Goal: Transaction & Acquisition: Purchase product/service

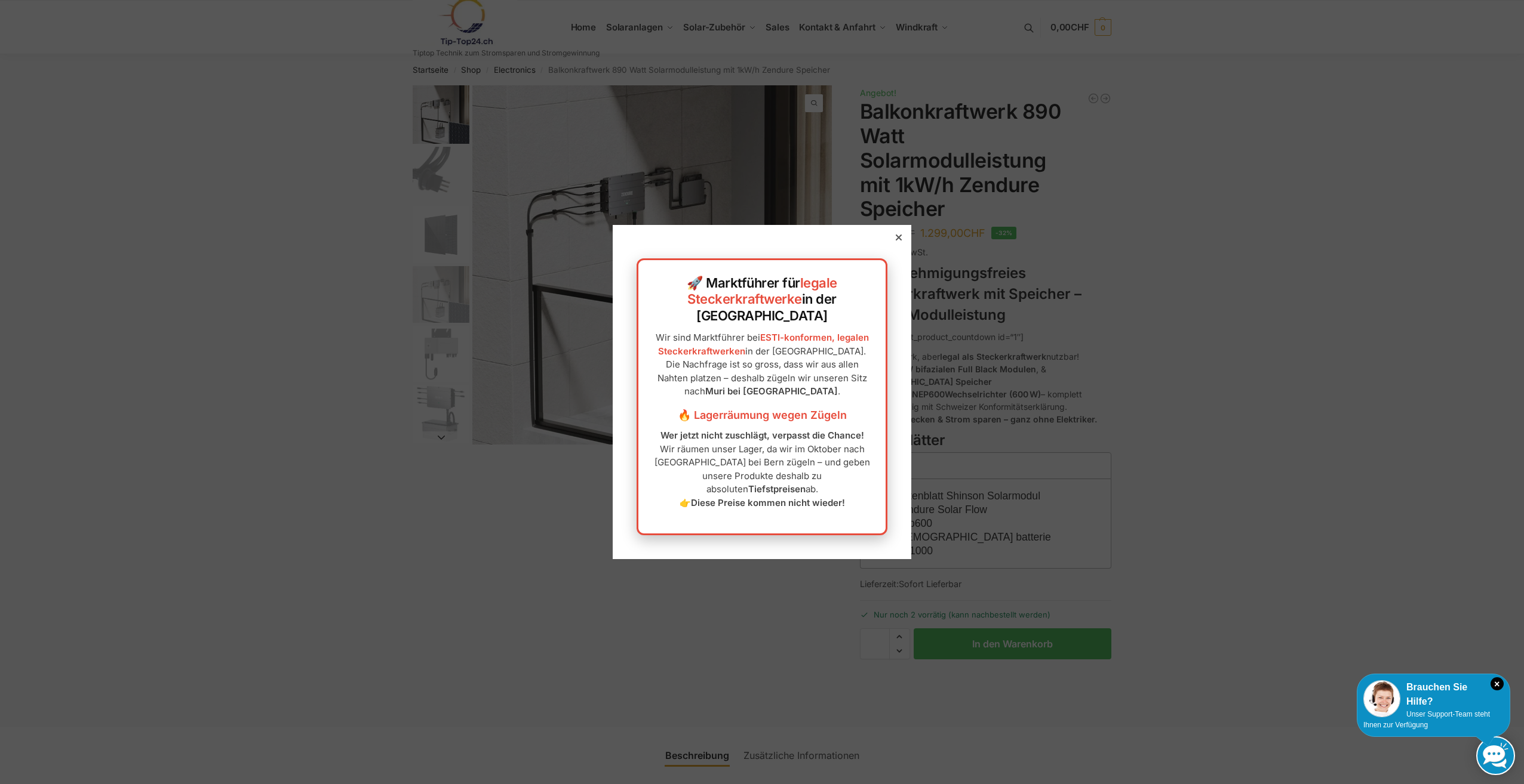
click at [896, 241] on icon at bounding box center [899, 237] width 6 height 6
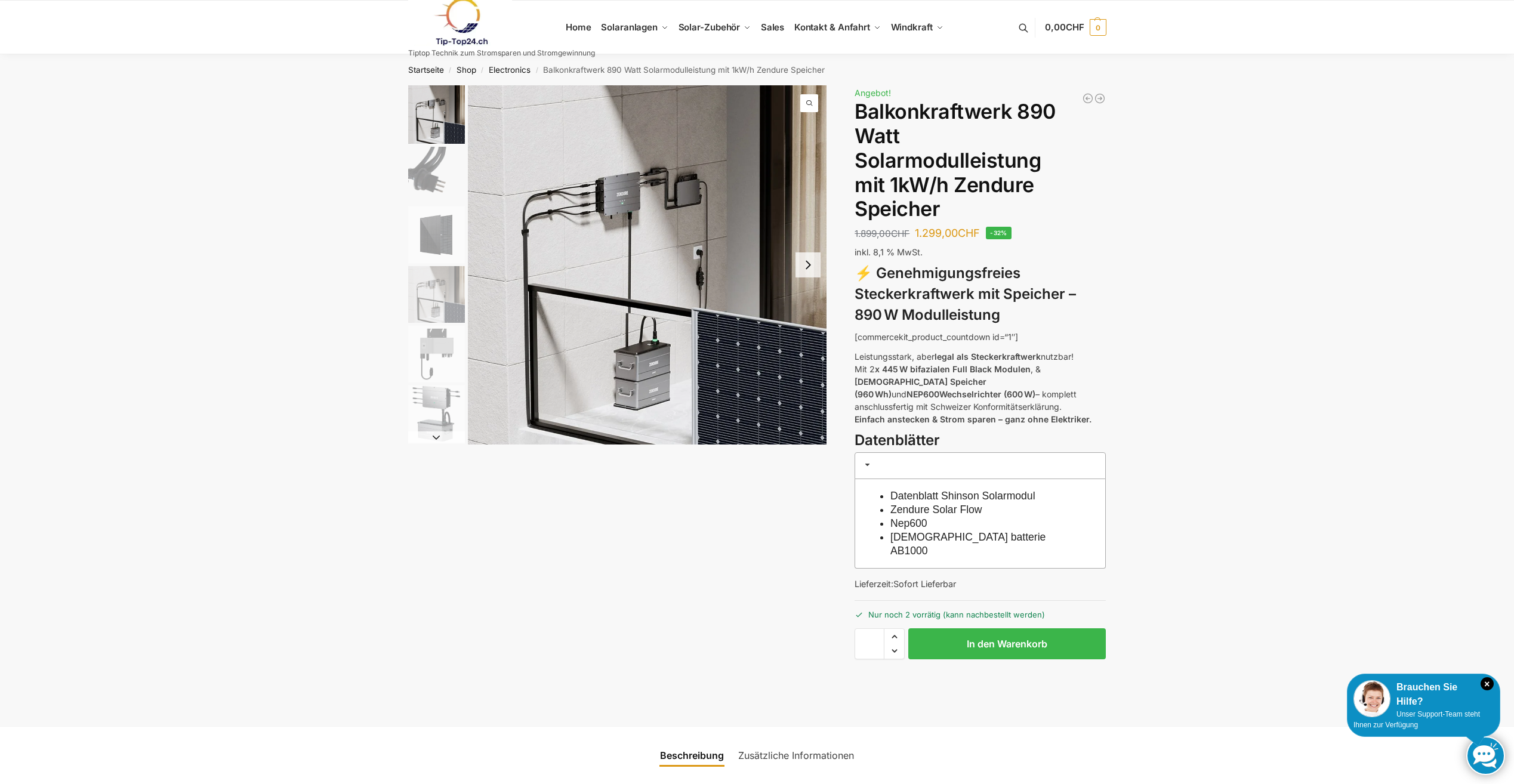
click at [806, 265] on button "Next slide" at bounding box center [808, 265] width 25 height 25
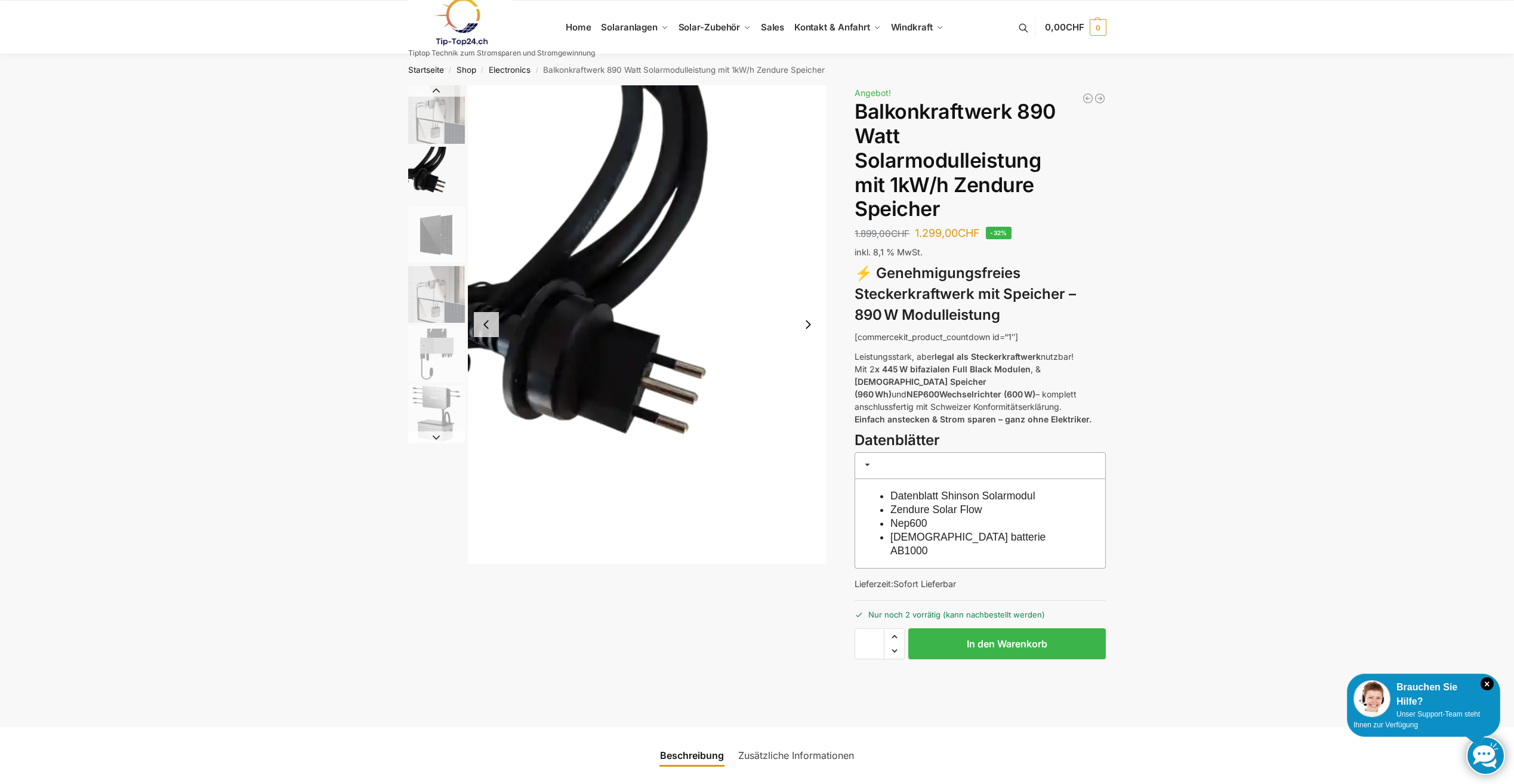
click at [807, 331] on button "Next slide" at bounding box center [808, 325] width 25 height 25
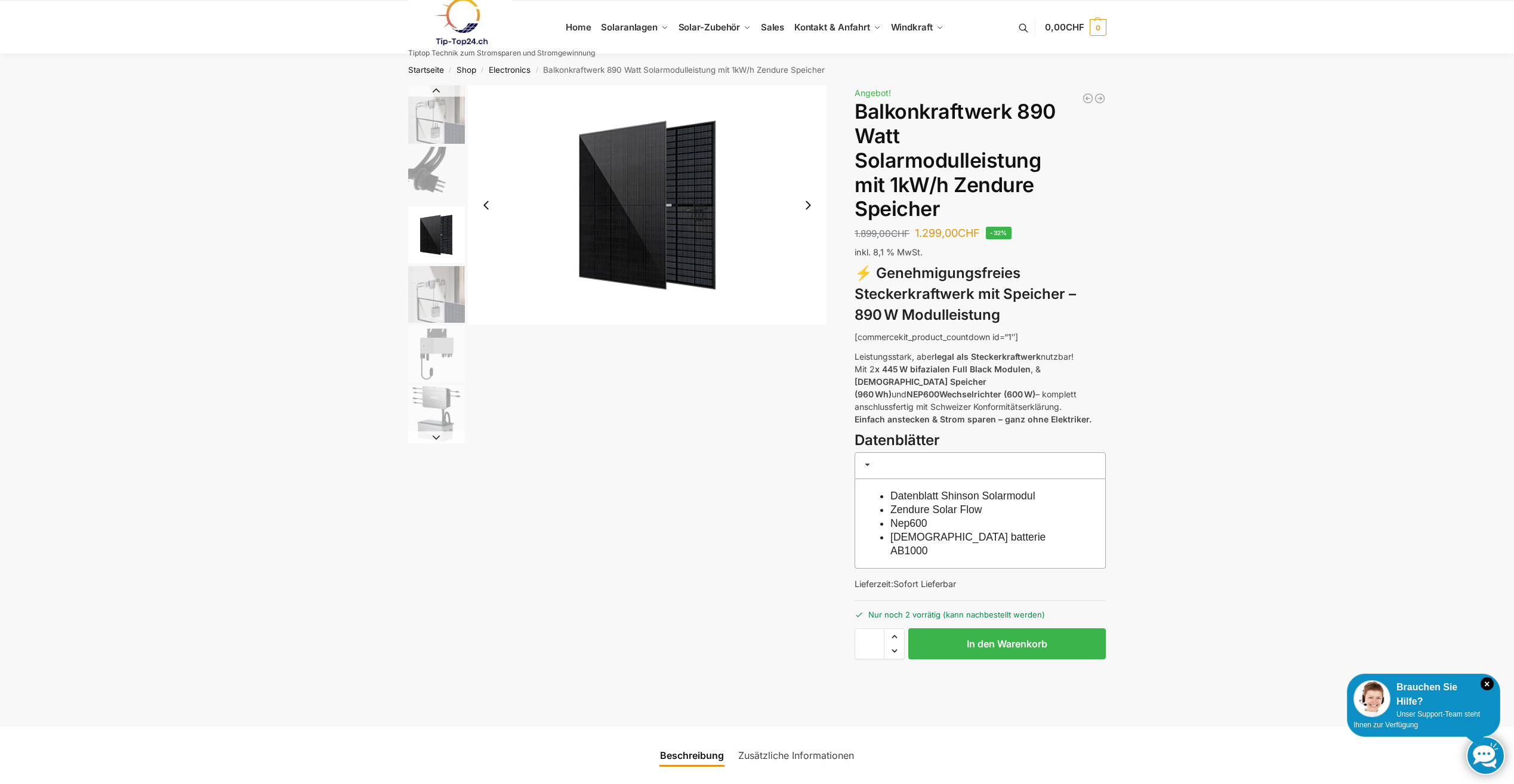
click at [810, 200] on button "Next slide" at bounding box center [808, 205] width 25 height 25
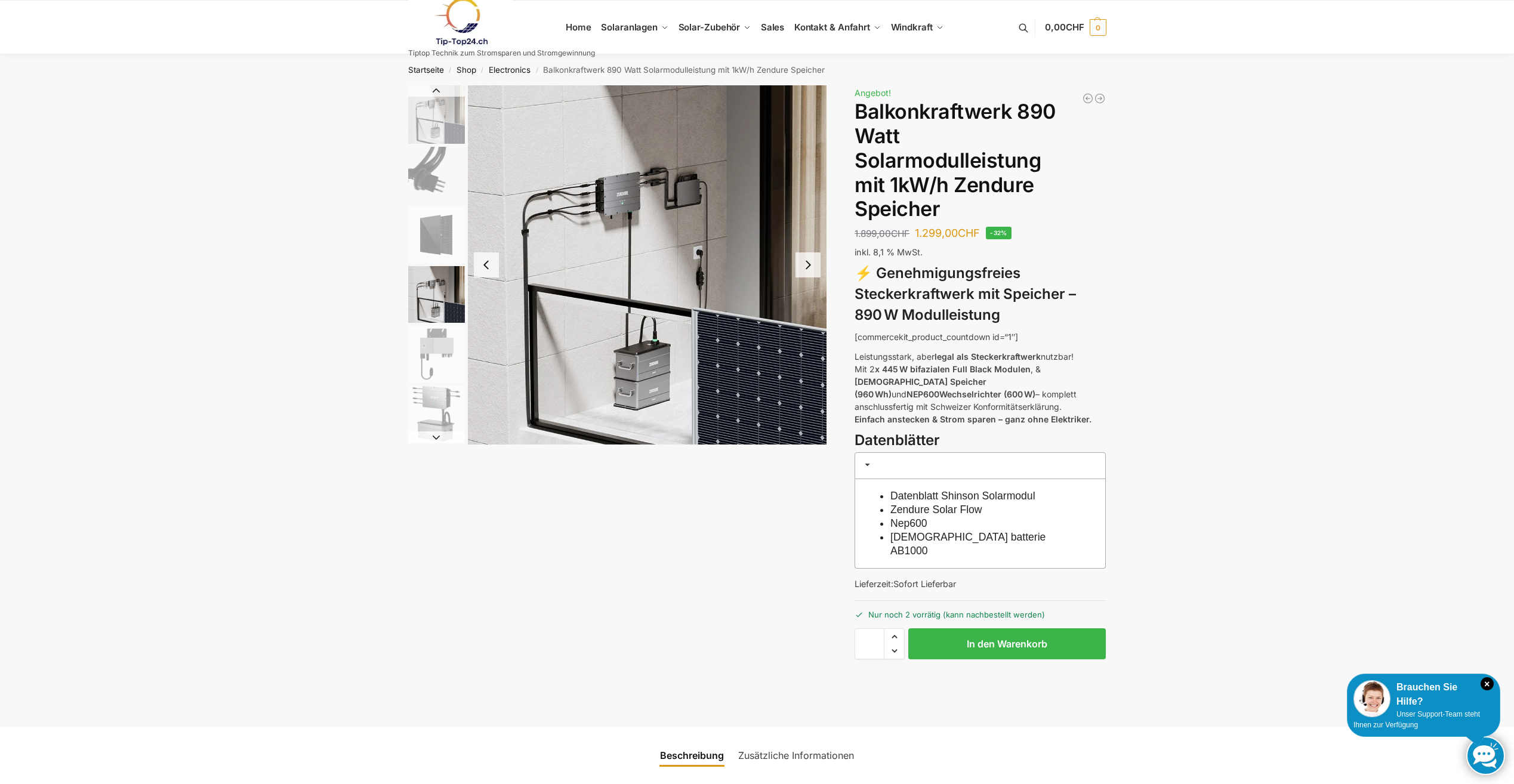
click at [809, 203] on img "4 / 6" at bounding box center [647, 265] width 360 height 359
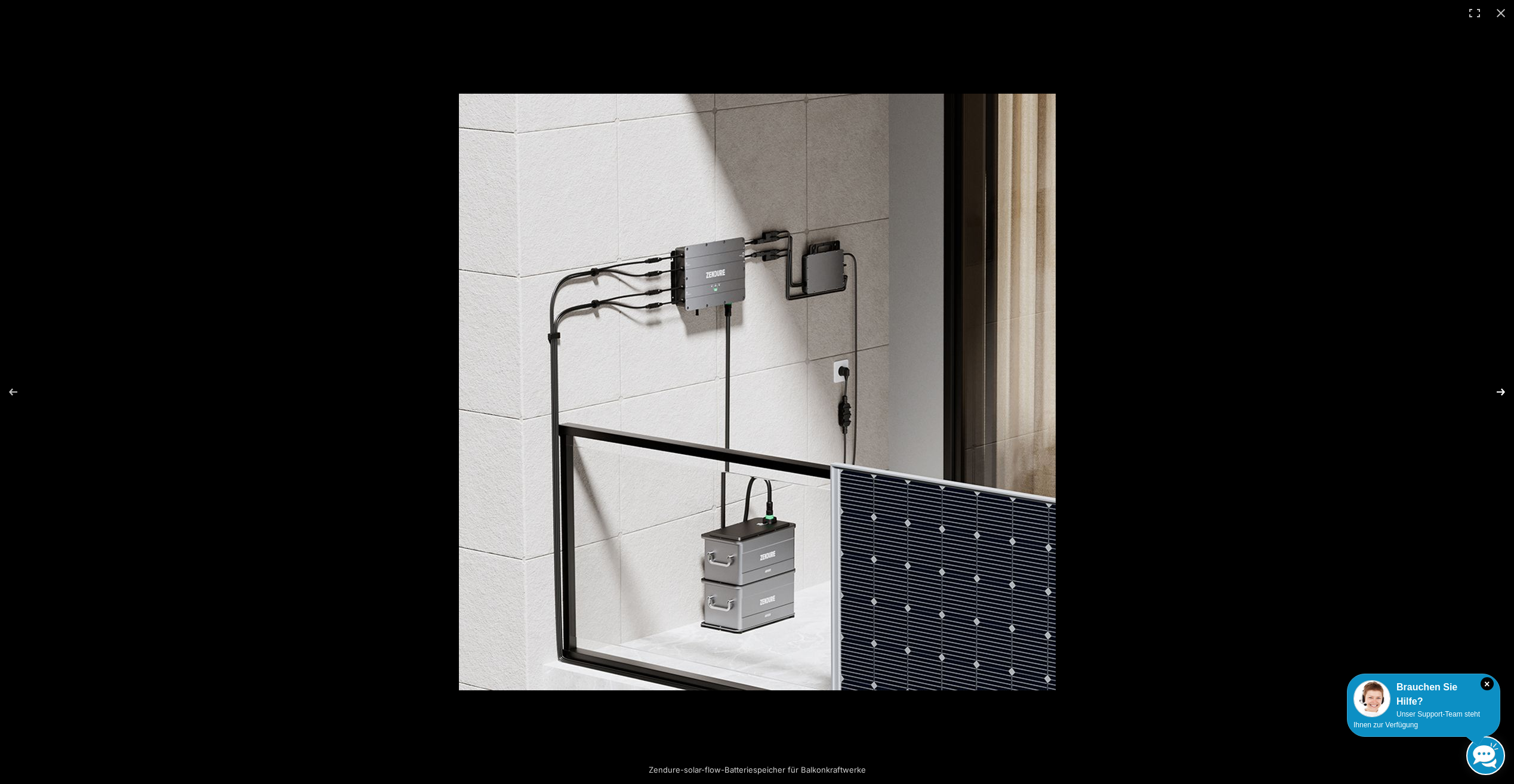
click at [1502, 387] on button "Next (arrow right)" at bounding box center [1493, 392] width 42 height 60
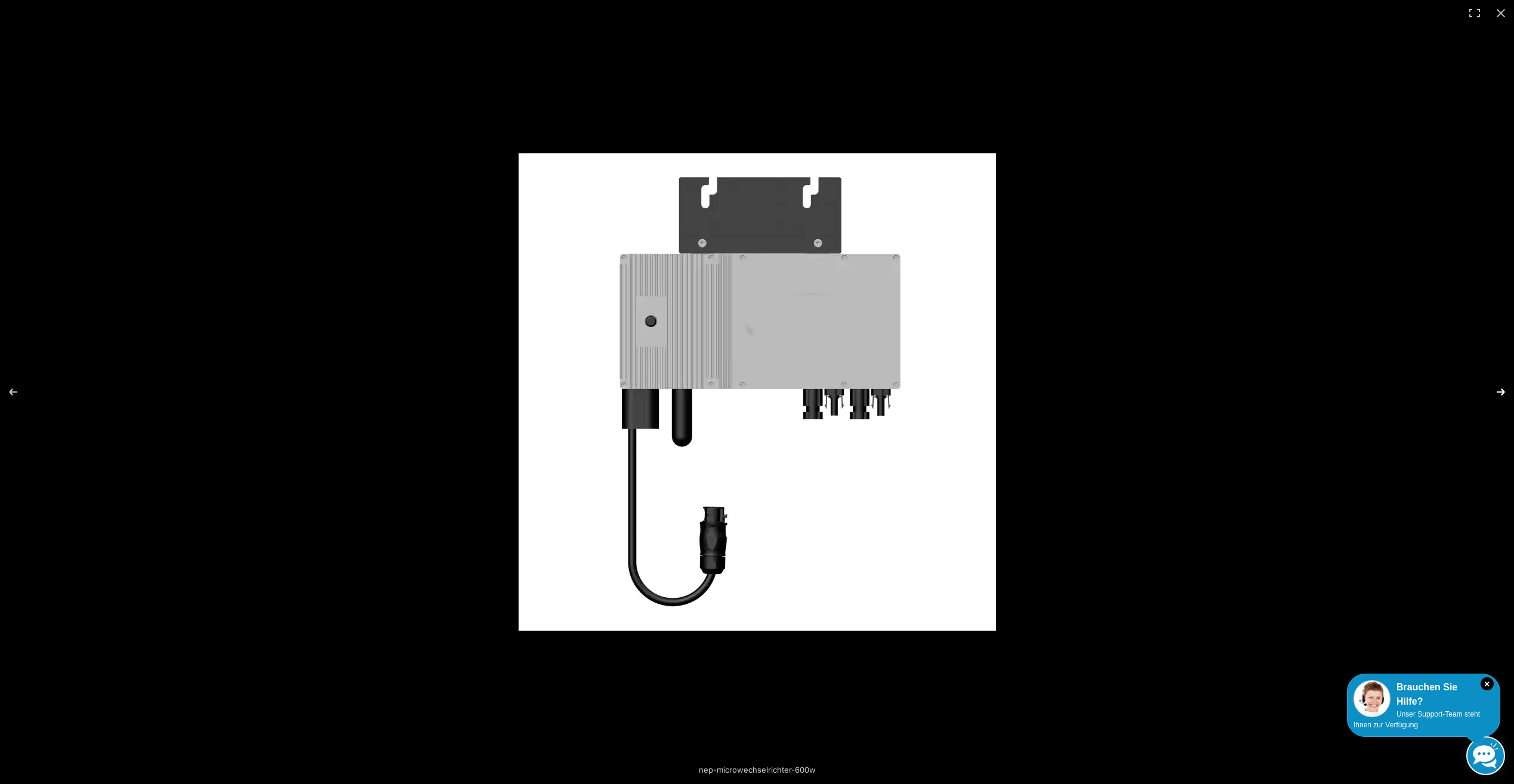
click at [1501, 387] on button "Next (arrow right)" at bounding box center [1493, 392] width 42 height 60
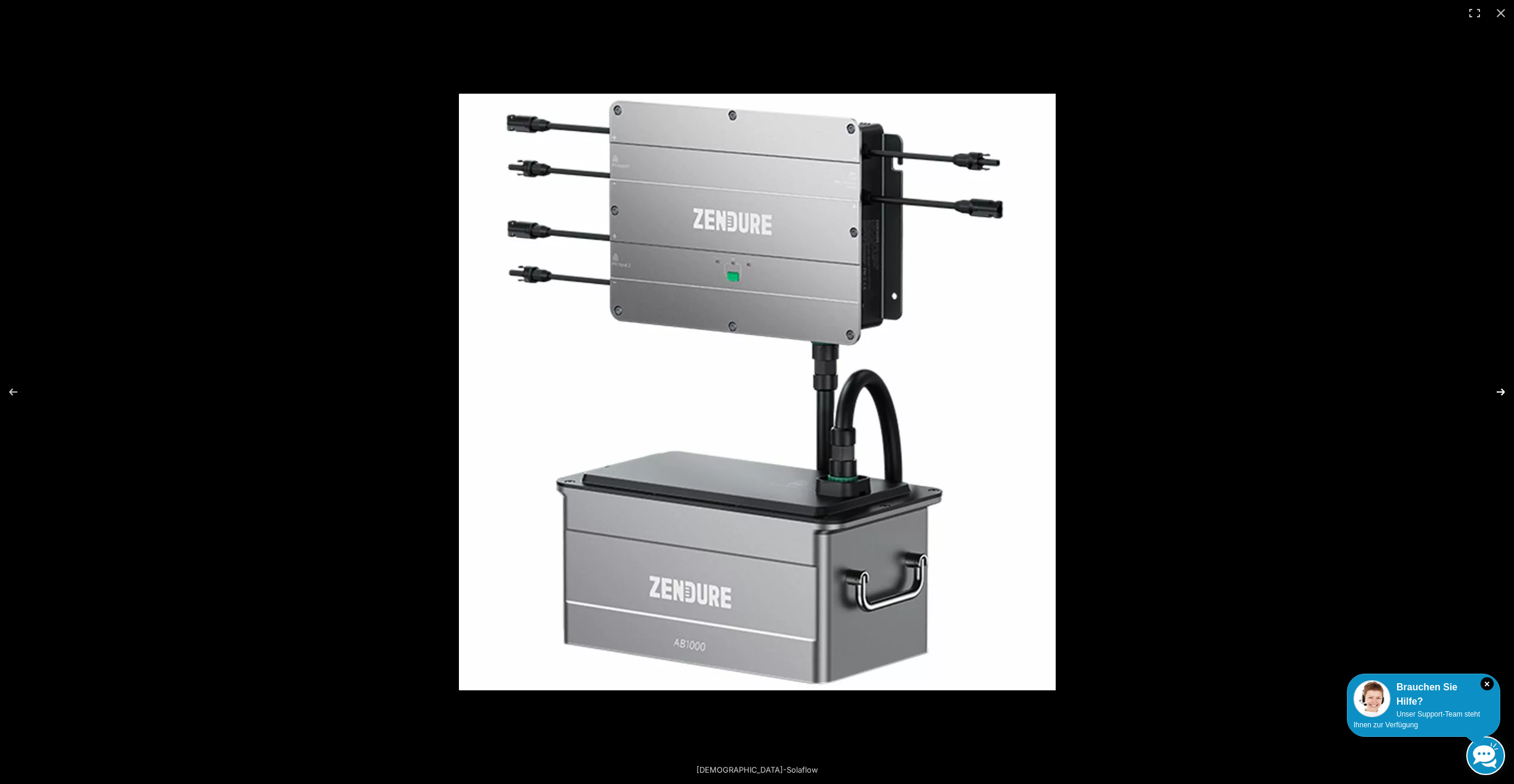
click at [1501, 387] on button "Next (arrow right)" at bounding box center [1493, 392] width 42 height 60
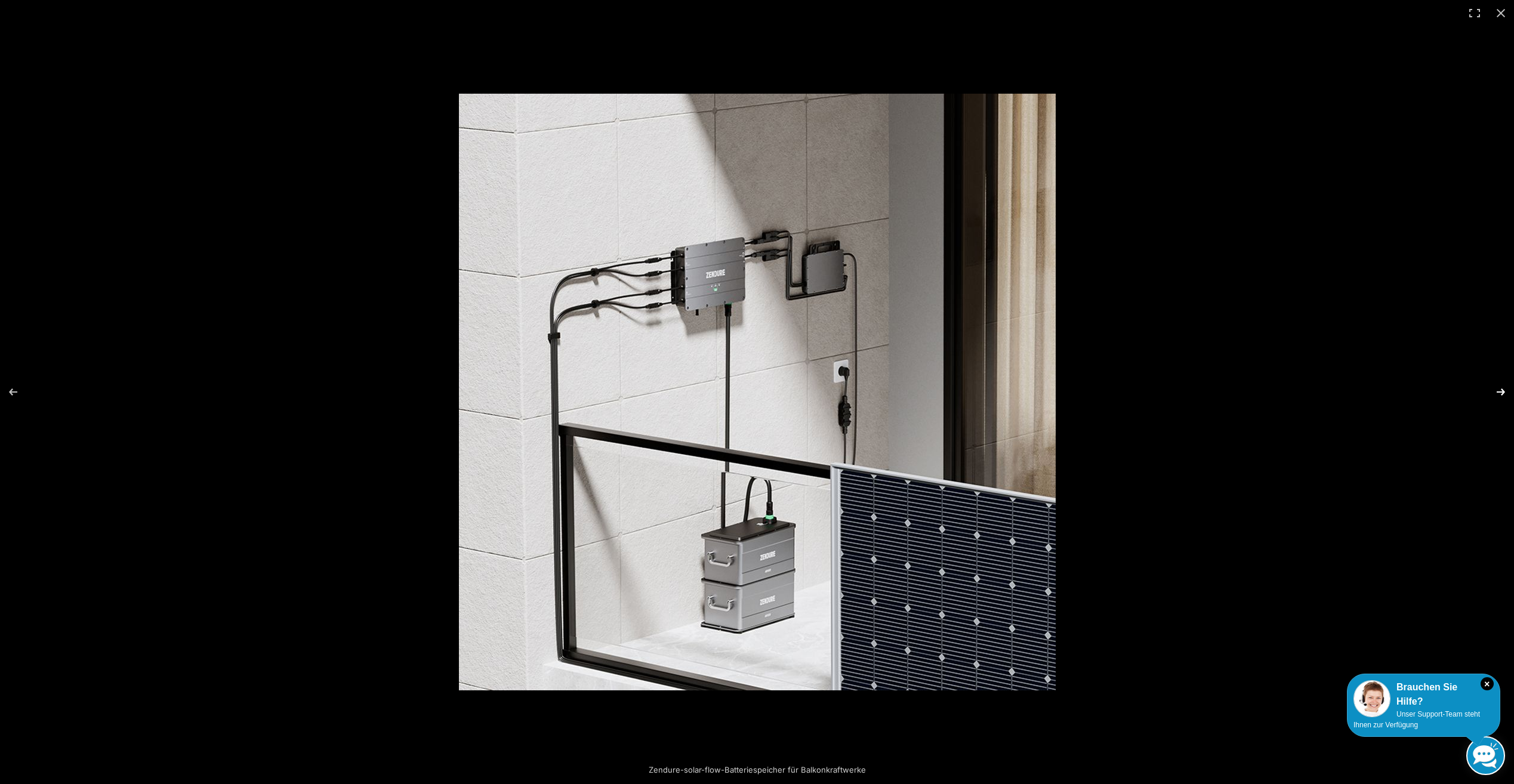
click at [1501, 387] on button "Next (arrow right)" at bounding box center [1493, 392] width 42 height 60
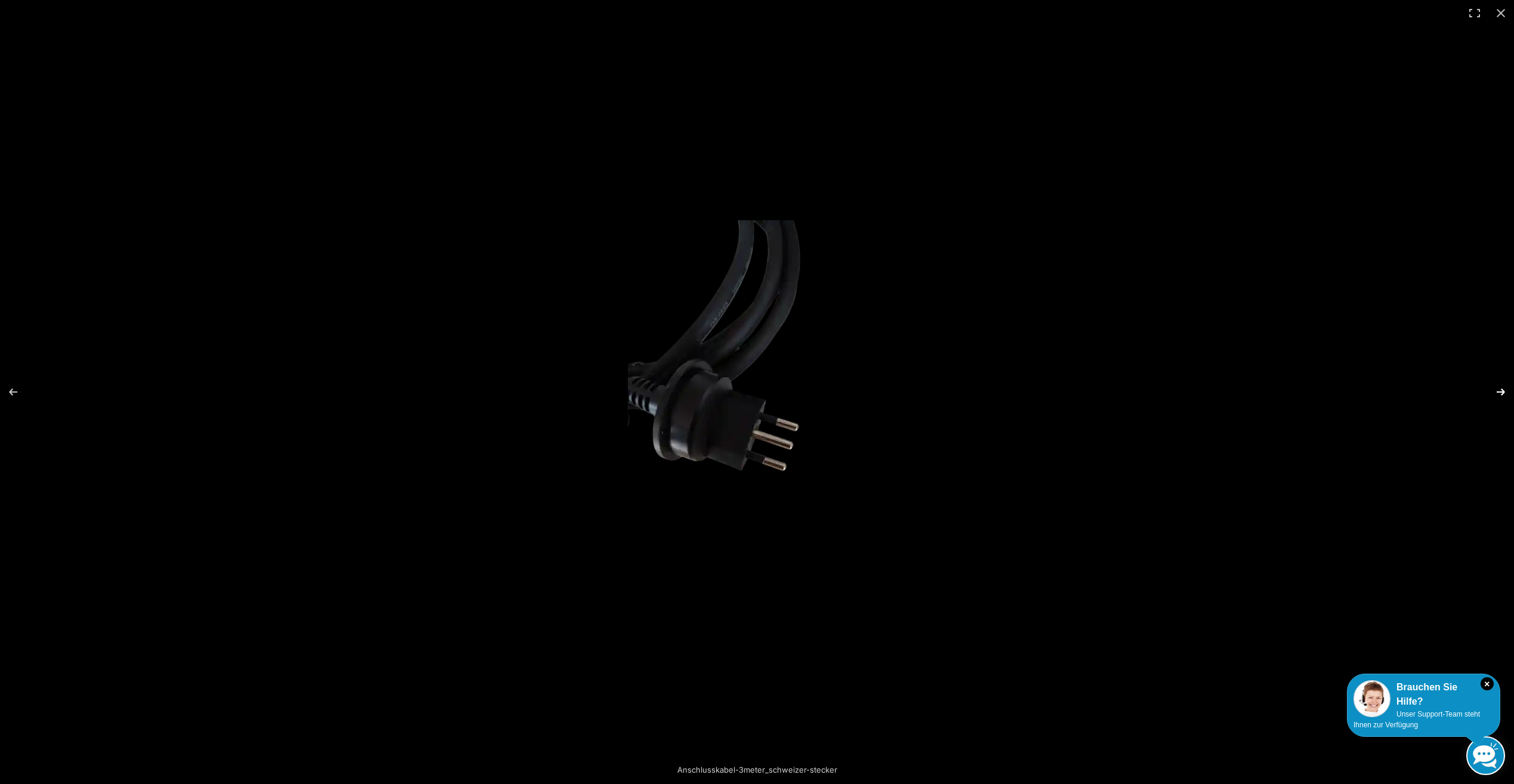
click at [1502, 390] on button "Next (arrow right)" at bounding box center [1493, 392] width 42 height 60
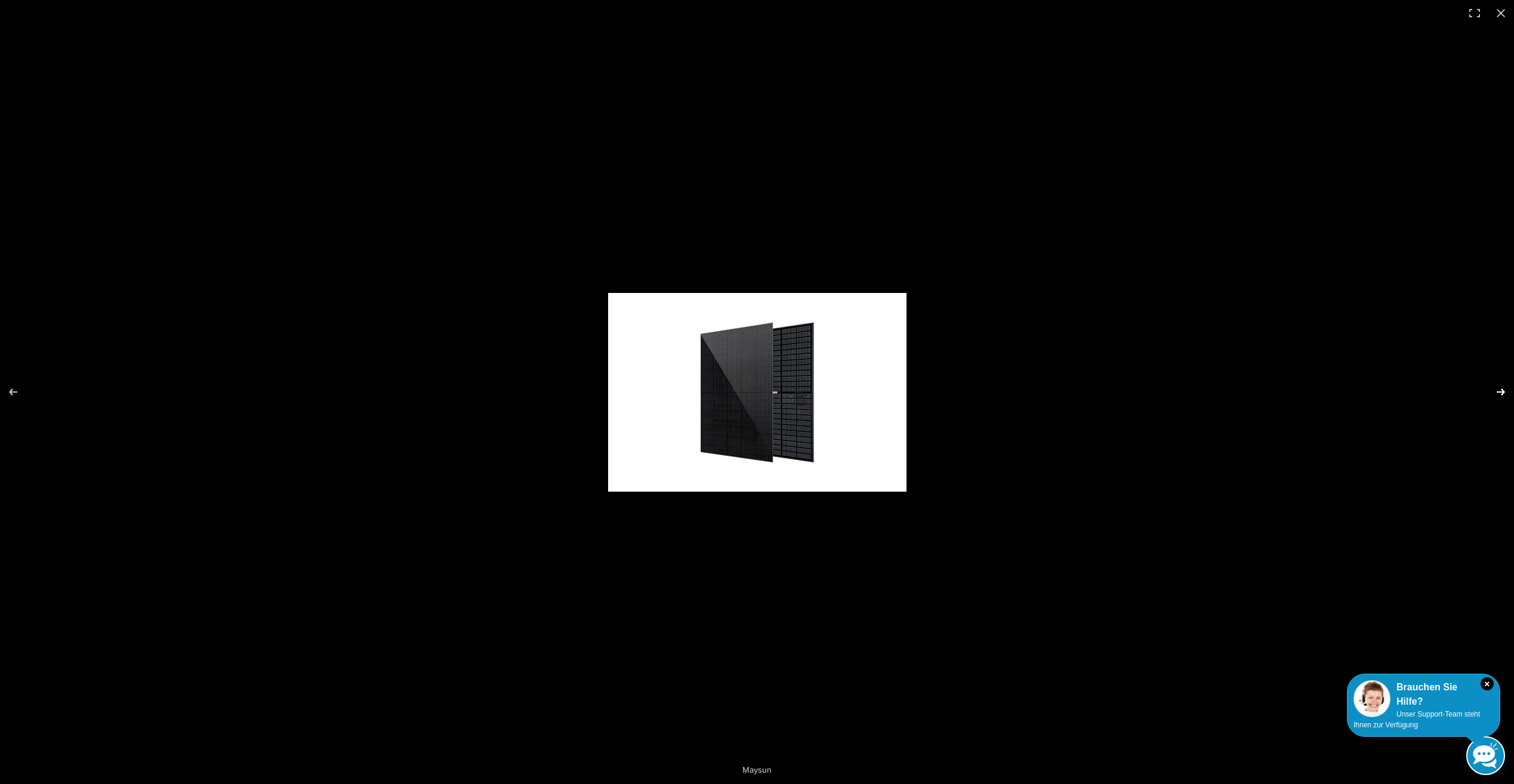
click at [1502, 390] on button "Next (arrow right)" at bounding box center [1493, 392] width 42 height 60
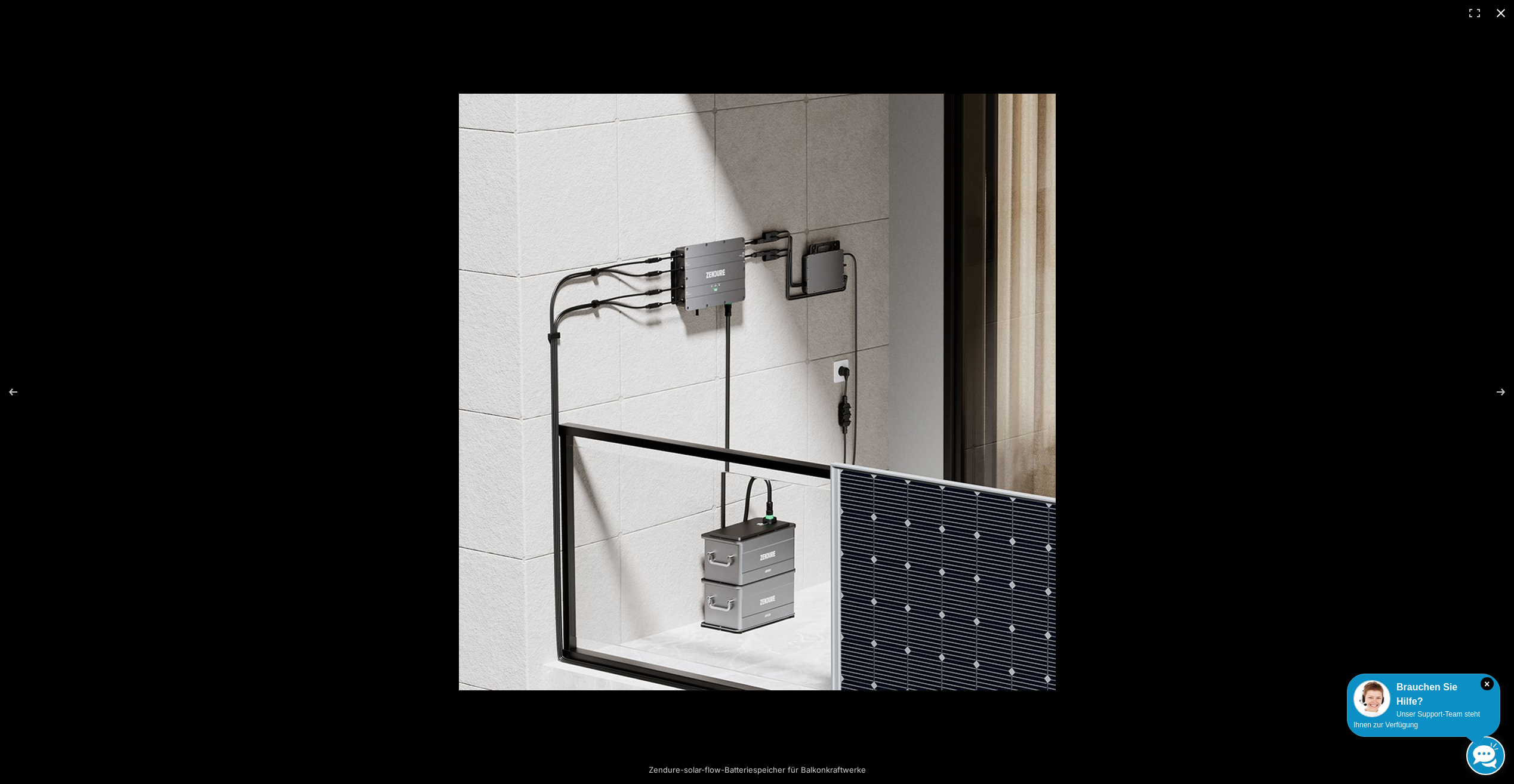
click at [1502, 7] on button "Close (Esc)" at bounding box center [1501, 13] width 26 height 26
